Goal: Book appointment/travel/reservation

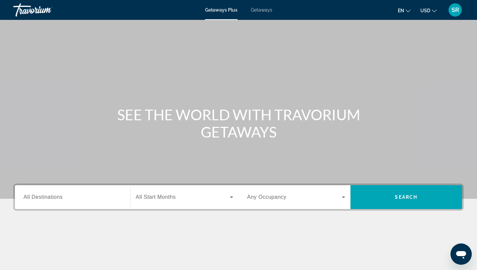
click at [265, 10] on span "Getaways" at bounding box center [262, 9] width 22 height 5
click at [36, 198] on span "All Destinations" at bounding box center [43, 197] width 39 height 6
click at [36, 198] on input "Destination All Destinations" at bounding box center [73, 197] width 98 height 8
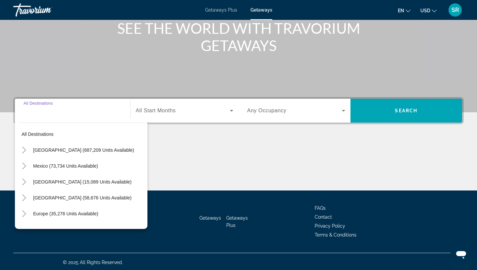
scroll to position [88, 0]
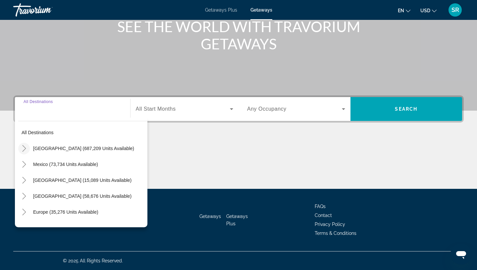
click at [26, 148] on icon "Toggle United States (687,209 units available)" at bounding box center [24, 148] width 7 height 7
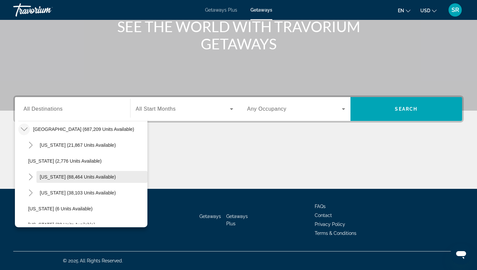
scroll to position [41, 0]
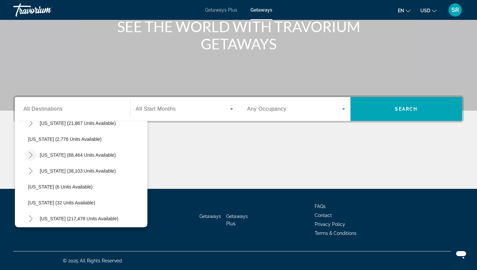
click at [31, 156] on icon "Toggle California (88,464 units available)" at bounding box center [30, 155] width 7 height 7
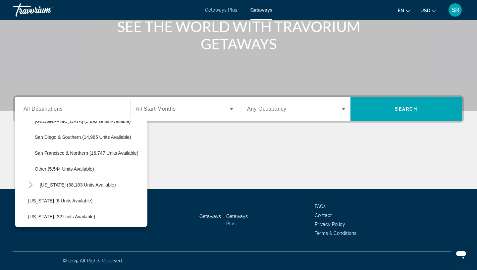
scroll to position [128, 0]
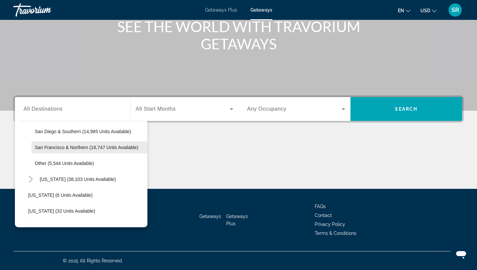
click at [86, 145] on span "San Francisco & Northern (16,747 units available)" at bounding box center [87, 147] width 104 height 5
type input "**********"
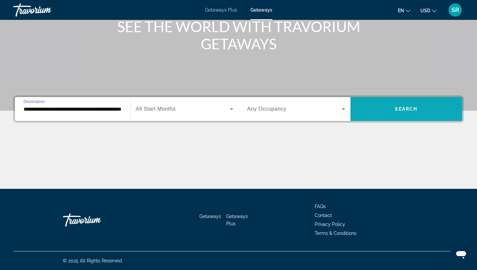
click at [420, 115] on span "Search widget" at bounding box center [406, 109] width 112 height 16
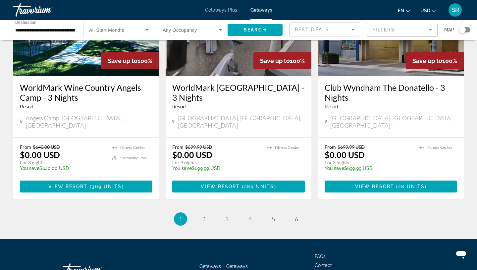
scroll to position [842, 0]
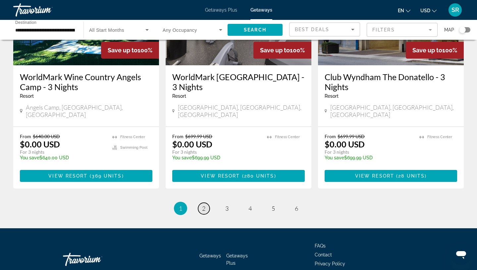
click at [203, 205] on span "2" at bounding box center [203, 208] width 3 height 7
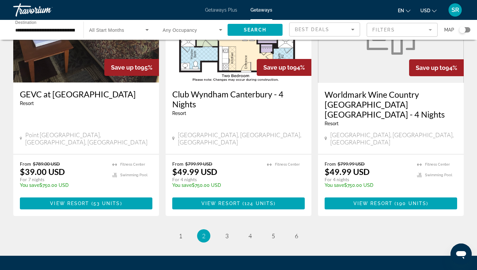
scroll to position [842, 0]
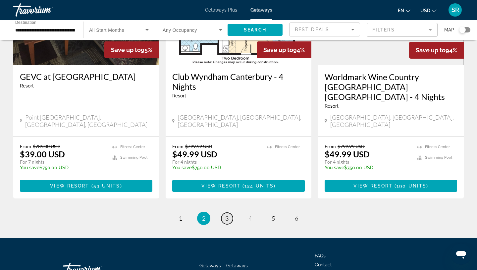
click at [229, 213] on link "page 3" at bounding box center [227, 219] width 12 height 12
